Goal: Transaction & Acquisition: Obtain resource

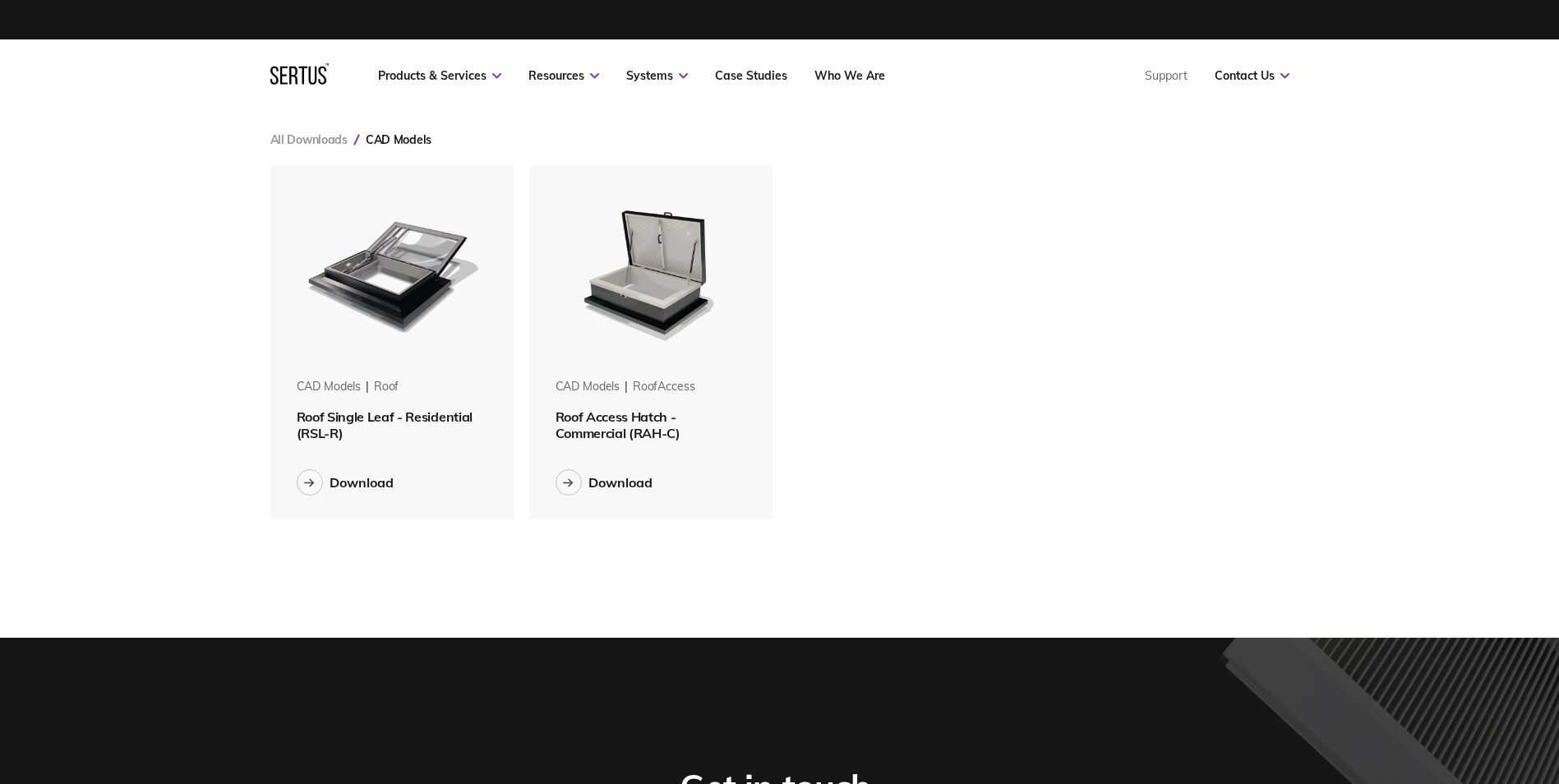
scroll to position [379, 1044]
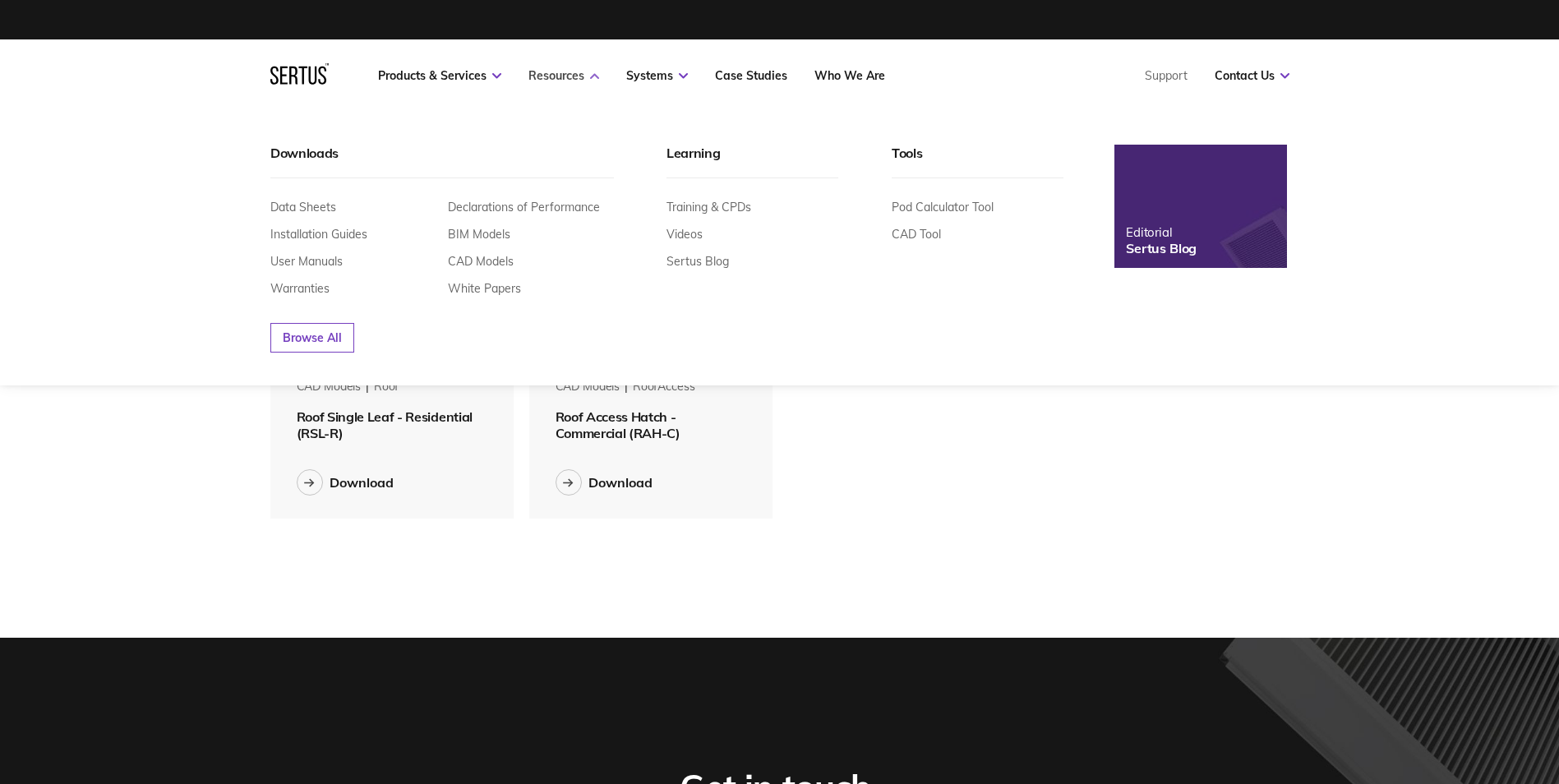
click at [567, 78] on link "Resources" at bounding box center [563, 76] width 71 height 15
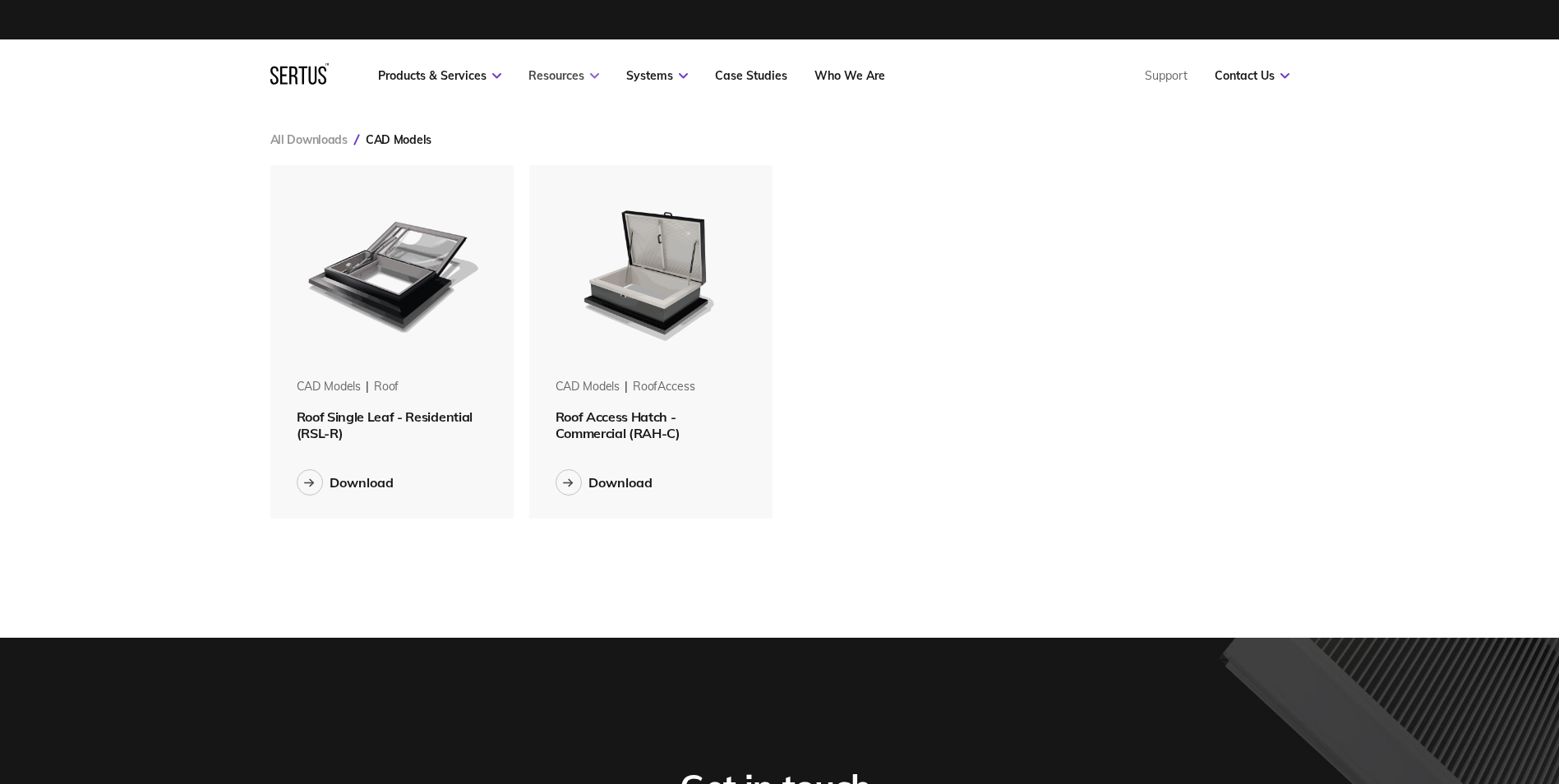
click at [568, 78] on link "Resources" at bounding box center [563, 76] width 71 height 15
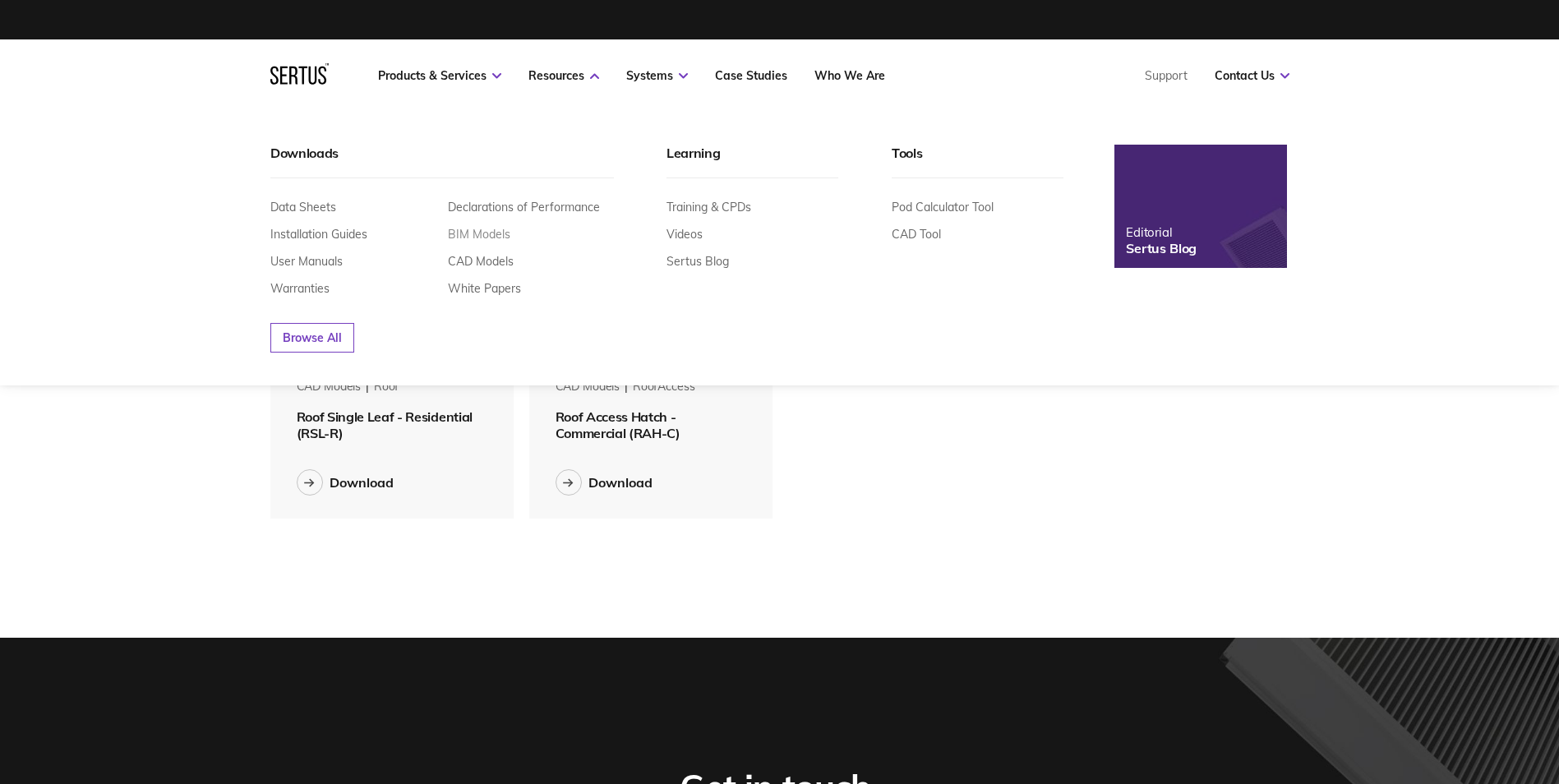
click at [482, 229] on link "BIM Models" at bounding box center [479, 234] width 63 height 15
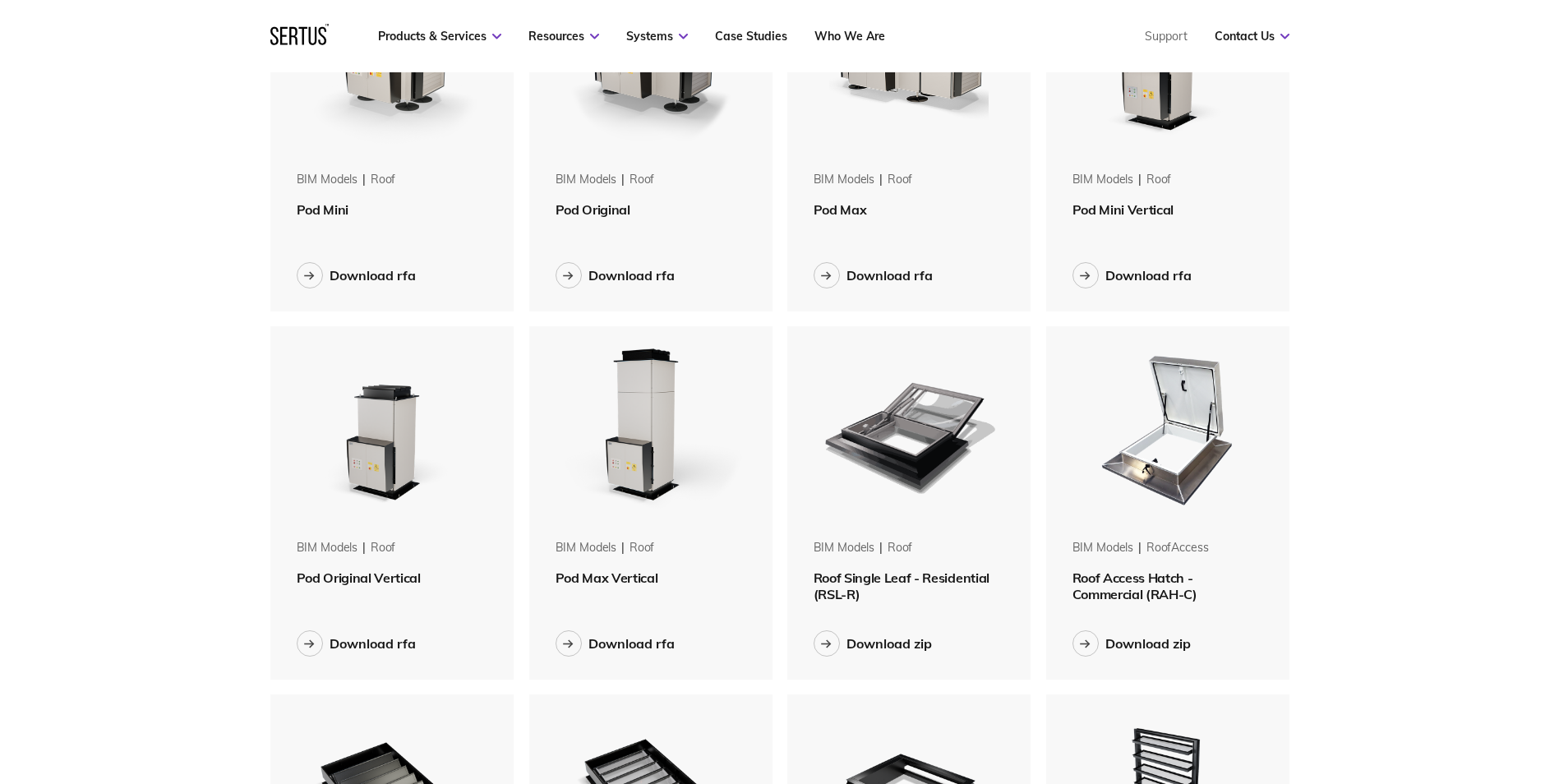
scroll to position [904, 0]
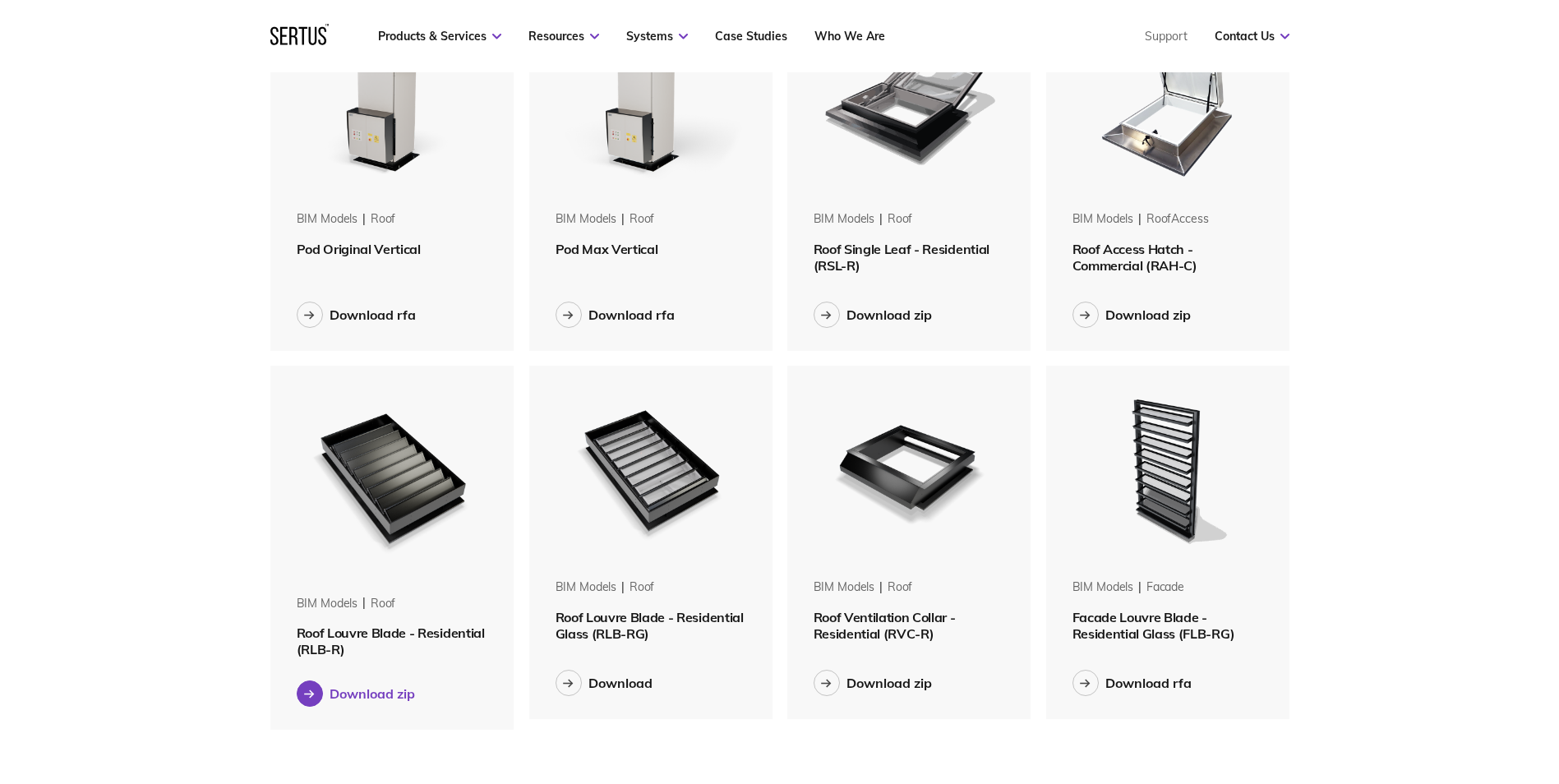
click at [311, 692] on icon at bounding box center [311, 693] width 3 height 7
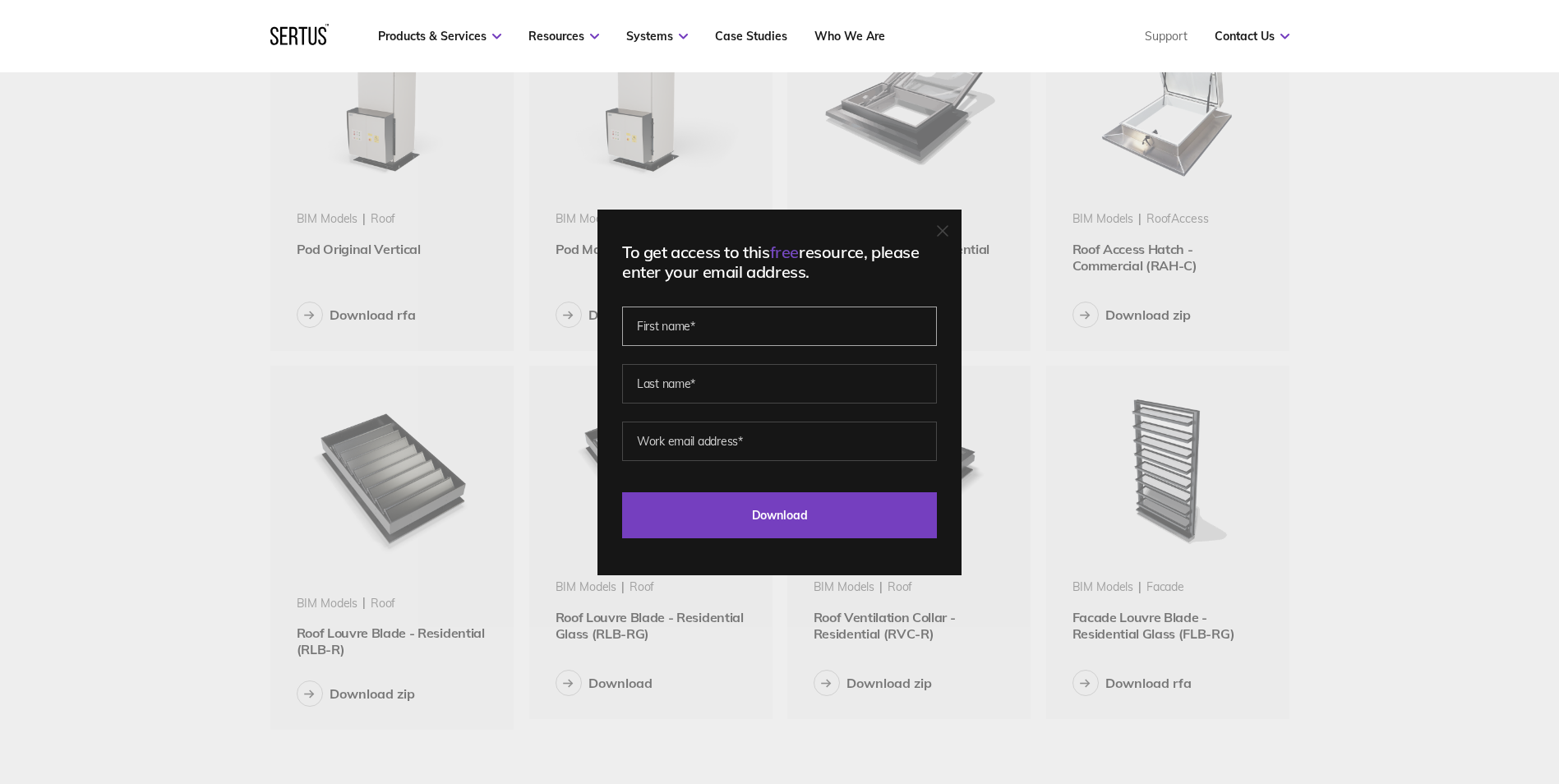
click at [699, 334] on input "text" at bounding box center [779, 325] width 314 height 39
type input "Sofia"
type input "Sergiou"
type input "[EMAIL_ADDRESS][DOMAIN_NAME]"
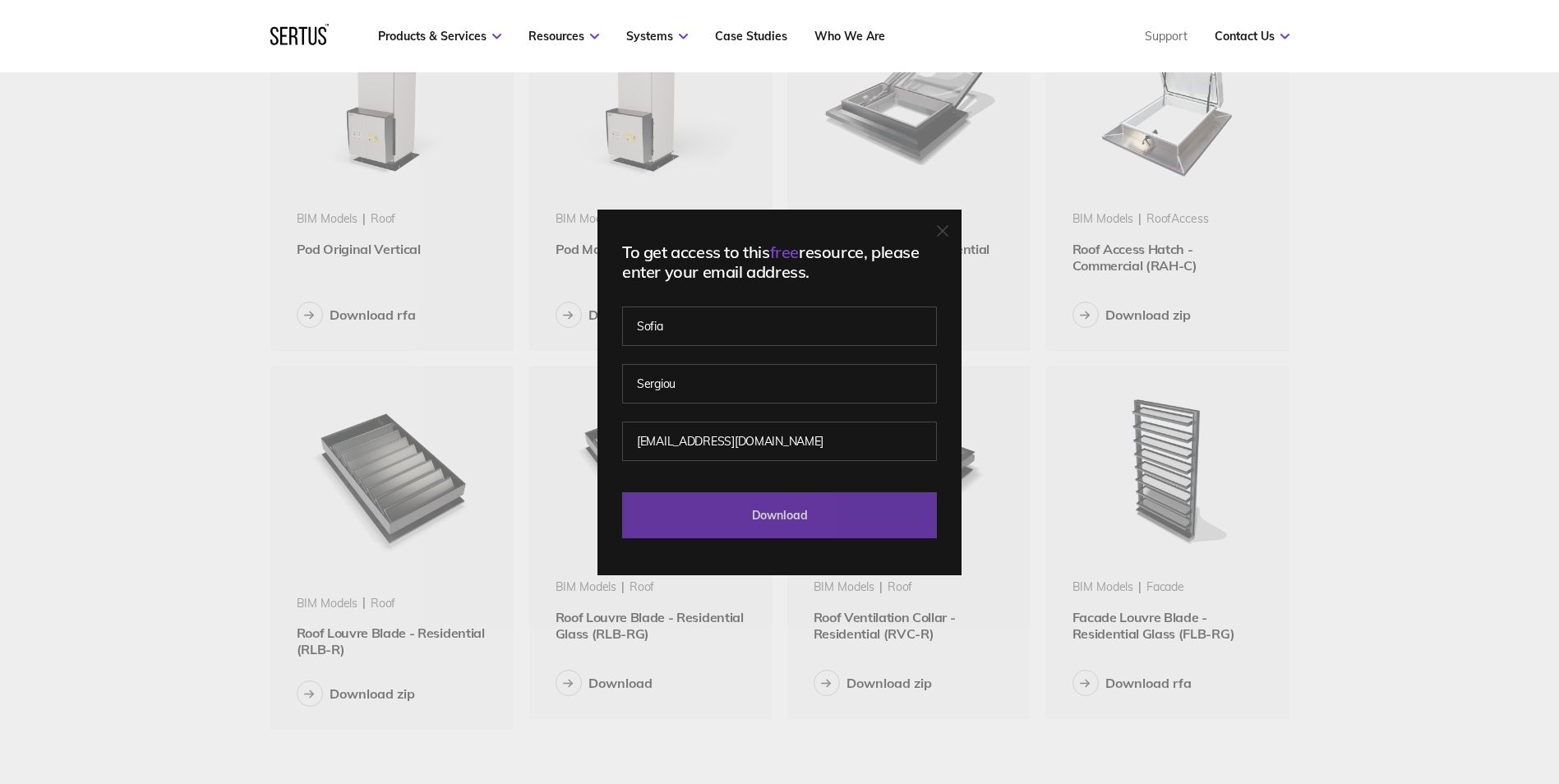
click at [731, 521] on input "Download" at bounding box center [779, 515] width 314 height 46
